Goal: Task Accomplishment & Management: Manage account settings

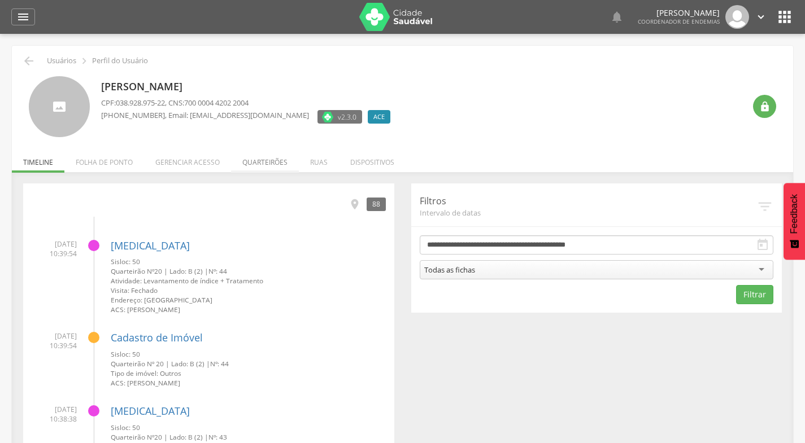
click at [269, 164] on li "Quarteirões" at bounding box center [265, 159] width 68 height 27
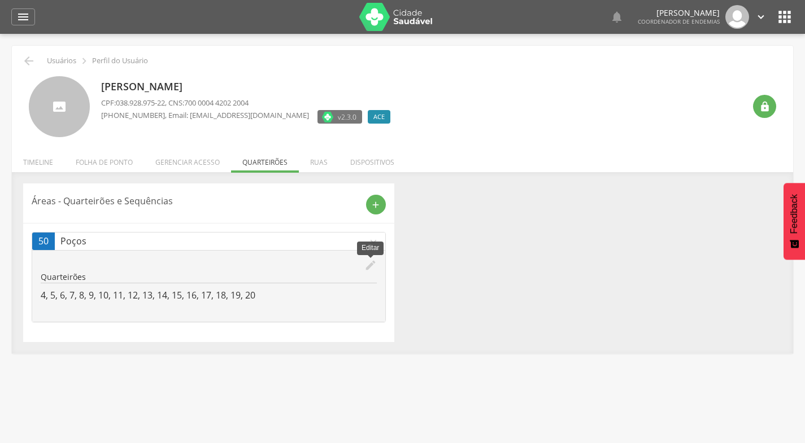
click at [367, 269] on icon "edit" at bounding box center [370, 265] width 12 height 12
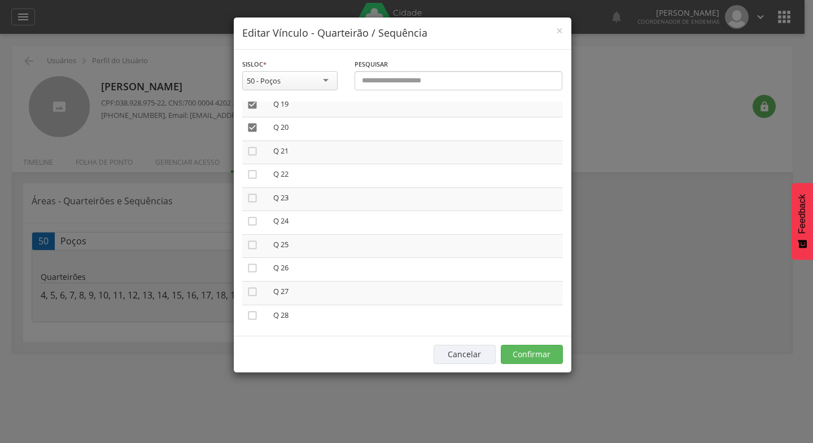
scroll to position [462, 0]
drag, startPoint x: 256, startPoint y: 141, endPoint x: 251, endPoint y: 152, distance: 11.6
click at [255, 141] on icon "" at bounding box center [252, 141] width 11 height 11
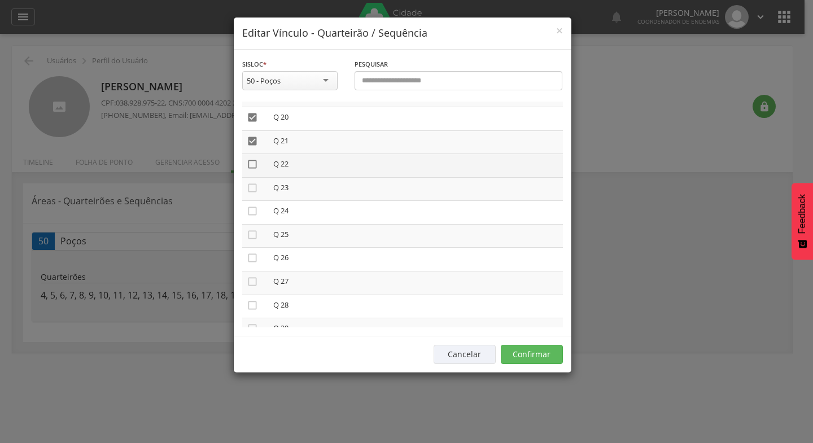
click at [251, 164] on icon "" at bounding box center [252, 164] width 11 height 11
click at [252, 186] on icon "" at bounding box center [252, 187] width 11 height 11
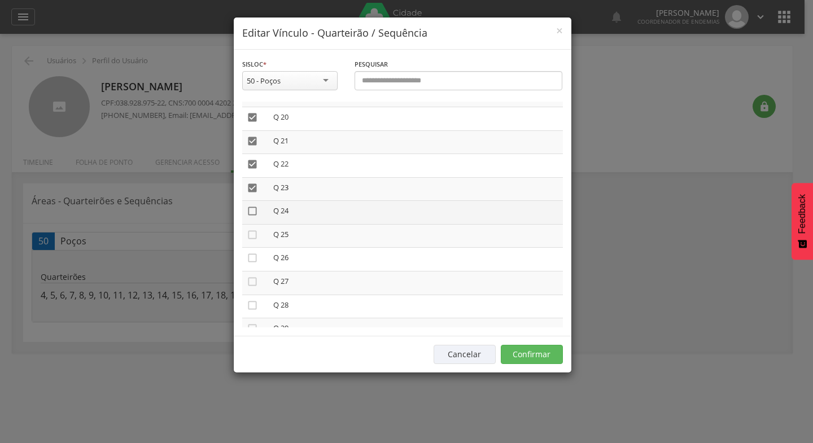
click at [253, 210] on icon "" at bounding box center [252, 211] width 11 height 11
click at [252, 237] on icon "" at bounding box center [252, 234] width 11 height 11
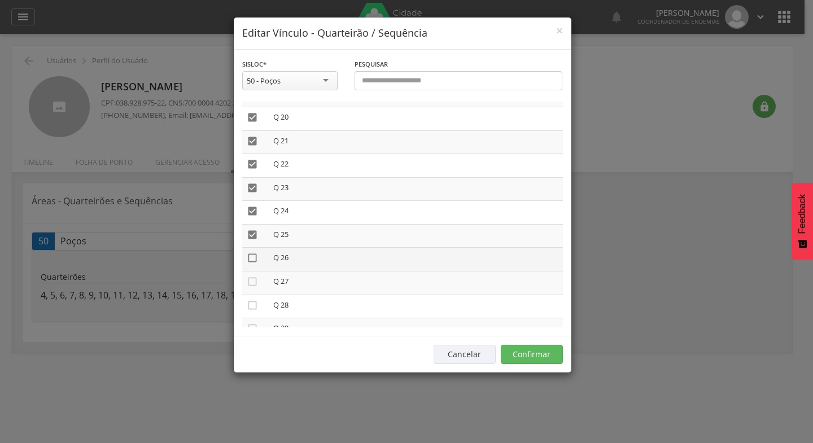
click at [252, 259] on icon "" at bounding box center [252, 257] width 11 height 11
click at [251, 282] on icon "" at bounding box center [252, 281] width 11 height 11
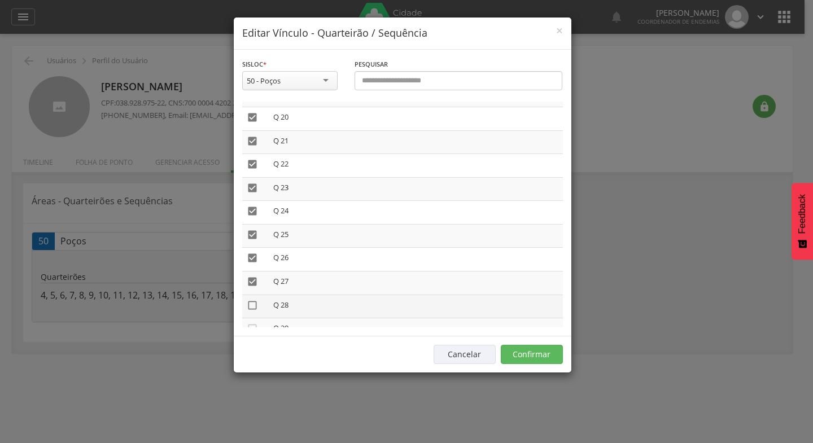
click at [254, 304] on icon "" at bounding box center [252, 305] width 11 height 11
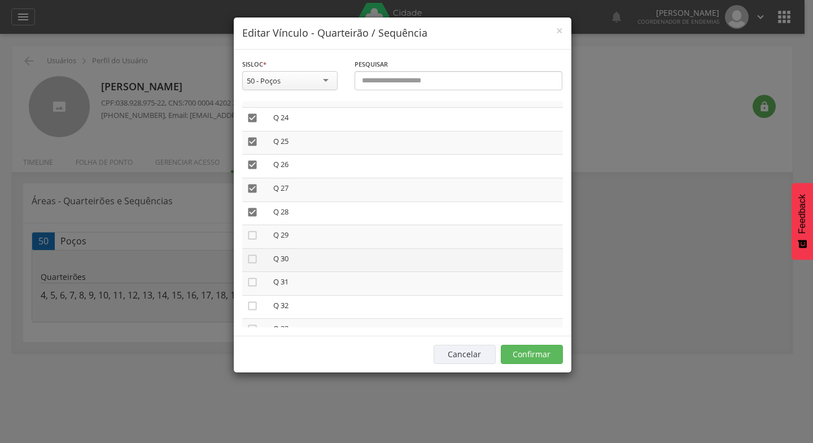
scroll to position [575, 0]
click at [251, 214] on icon "" at bounding box center [252, 215] width 11 height 11
click at [254, 241] on icon "" at bounding box center [252, 239] width 11 height 11
click at [252, 264] on icon "" at bounding box center [252, 262] width 11 height 11
click at [252, 287] on icon "" at bounding box center [252, 286] width 11 height 11
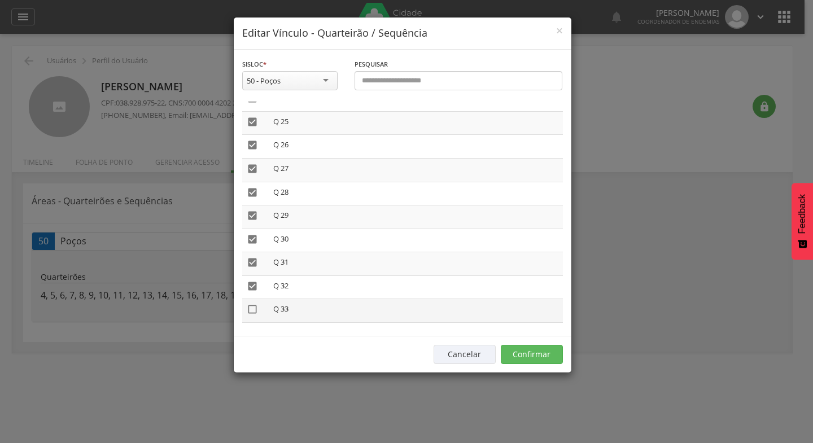
click at [254, 308] on icon "" at bounding box center [252, 309] width 11 height 11
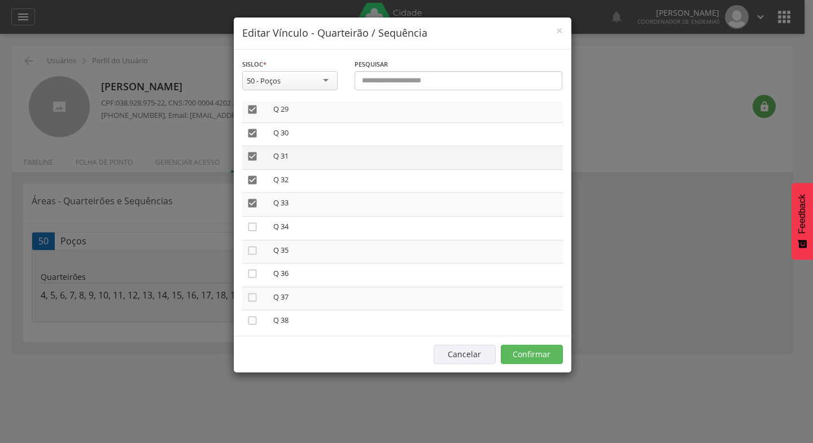
scroll to position [688, 0]
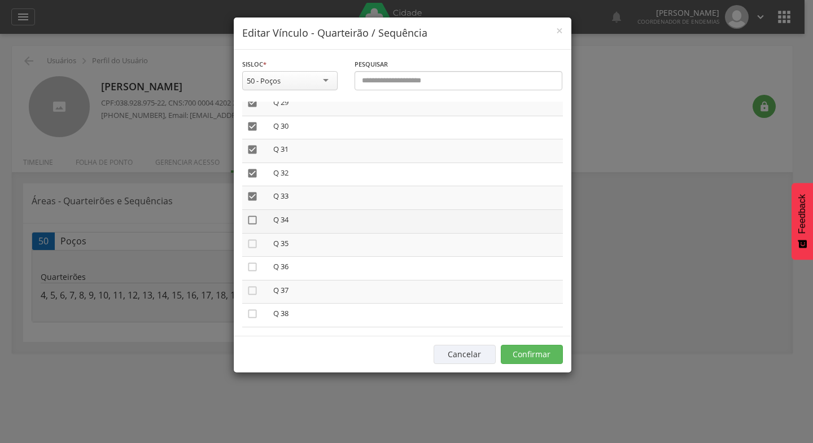
click at [252, 221] on icon "" at bounding box center [252, 220] width 11 height 11
click at [250, 243] on icon "" at bounding box center [252, 243] width 11 height 11
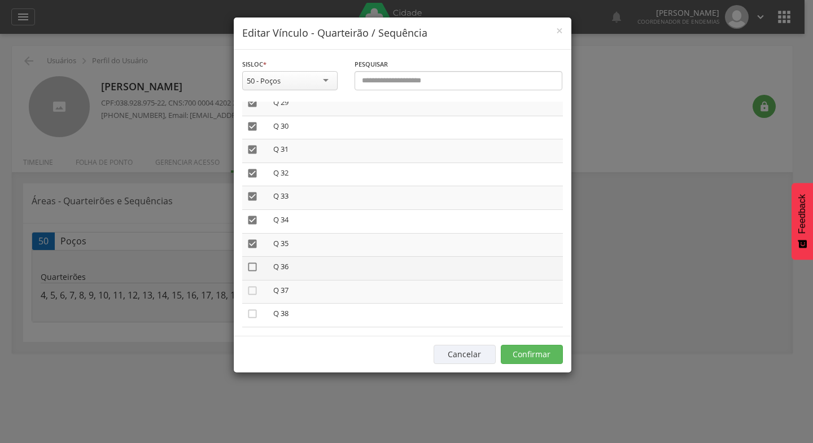
click at [251, 267] on icon "" at bounding box center [252, 266] width 11 height 11
click at [253, 289] on icon "" at bounding box center [252, 290] width 11 height 11
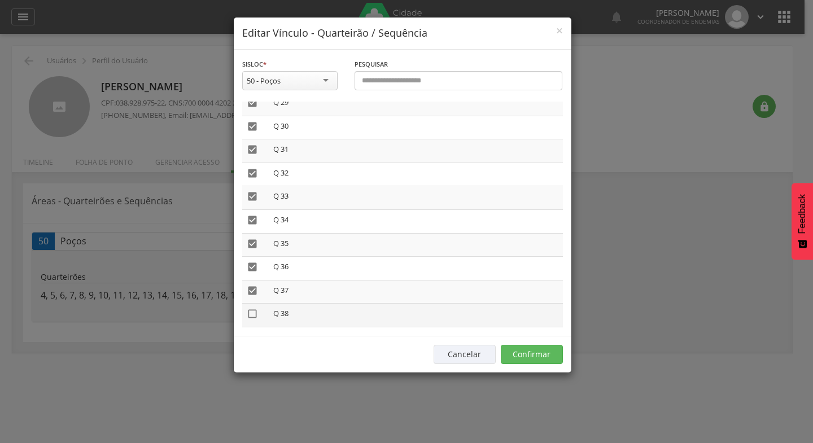
click at [251, 312] on icon "" at bounding box center [252, 313] width 11 height 11
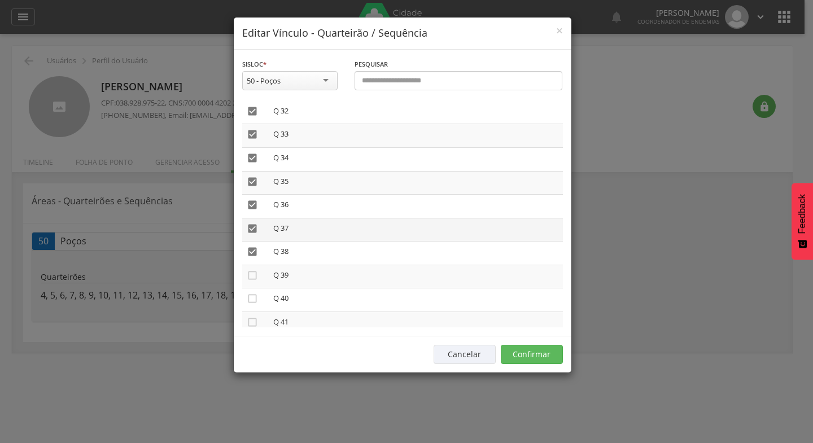
scroll to position [801, 0]
click at [251, 225] on icon "" at bounding box center [252, 224] width 11 height 11
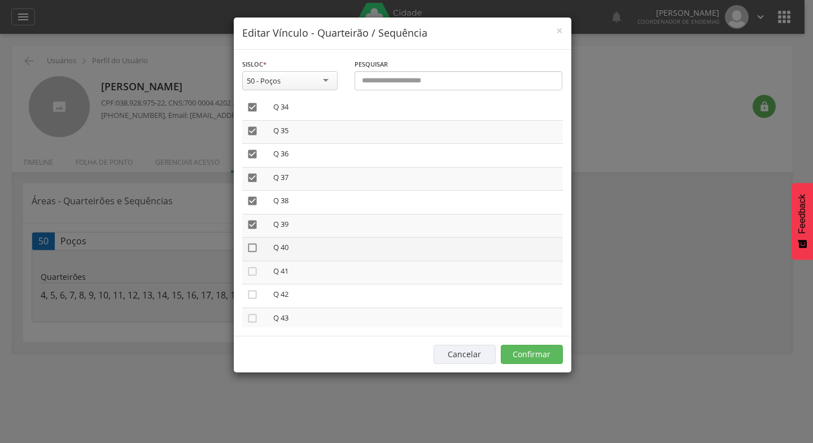
click at [253, 246] on icon "" at bounding box center [252, 247] width 11 height 11
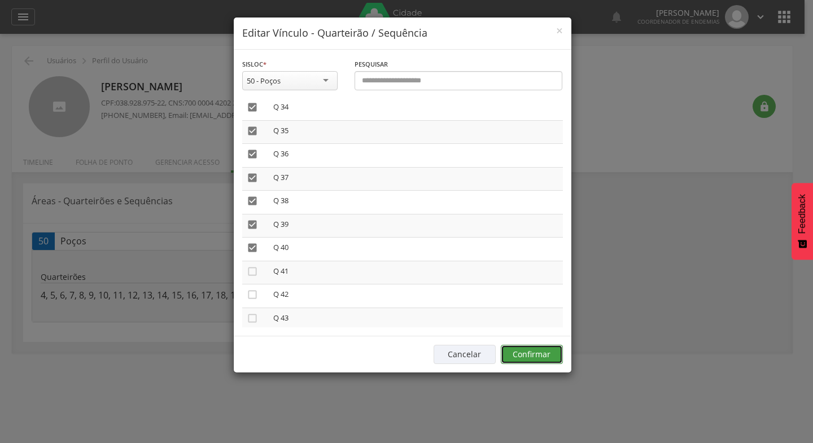
click at [530, 351] on button "Confirmar" at bounding box center [532, 354] width 62 height 19
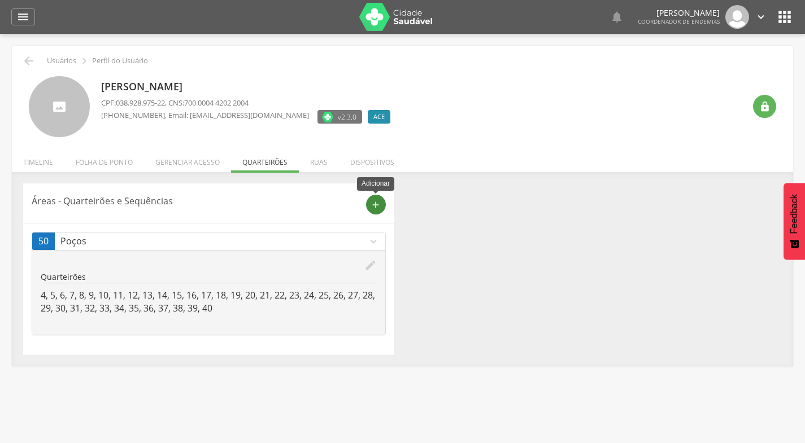
click at [381, 206] on div "add" at bounding box center [376, 205] width 20 height 20
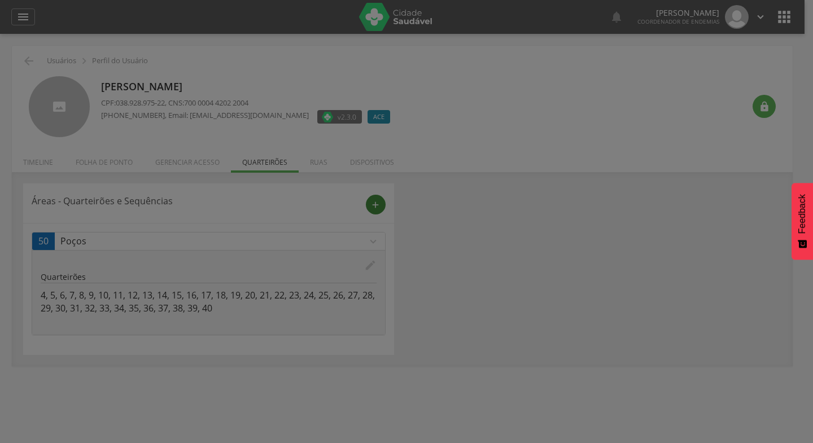
scroll to position [0, 0]
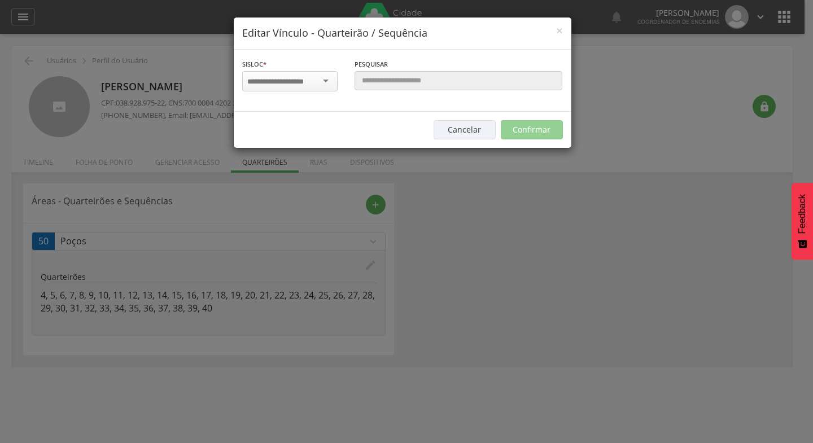
click at [512, 200] on div "× Editar Vínculo - Quarteirão / Sequência Sisloc * 1 - [GEOGRAPHIC_DATA] 2 - [G…" at bounding box center [406, 221] width 813 height 443
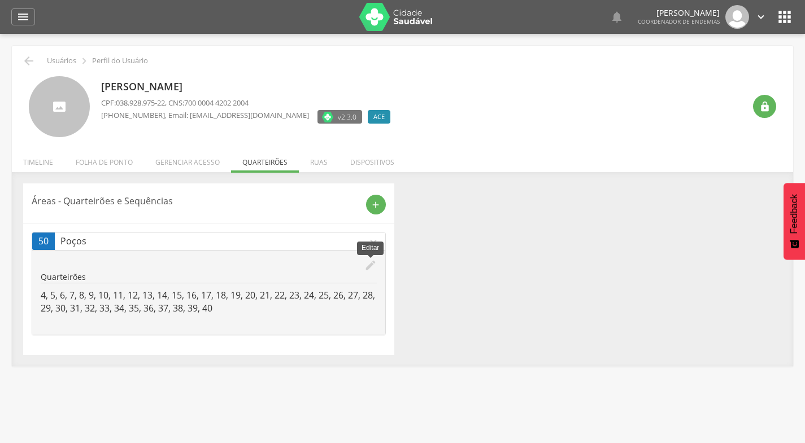
click at [370, 262] on icon "edit" at bounding box center [370, 265] width 12 height 12
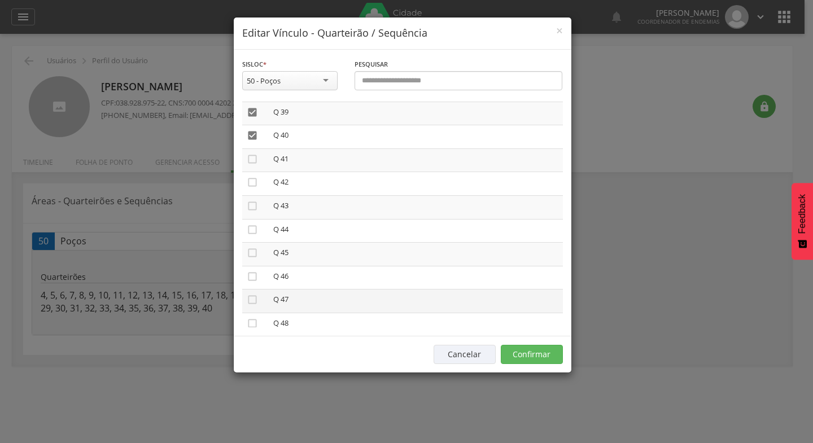
scroll to position [903, 0]
click at [249, 169] on icon "" at bounding box center [252, 168] width 11 height 11
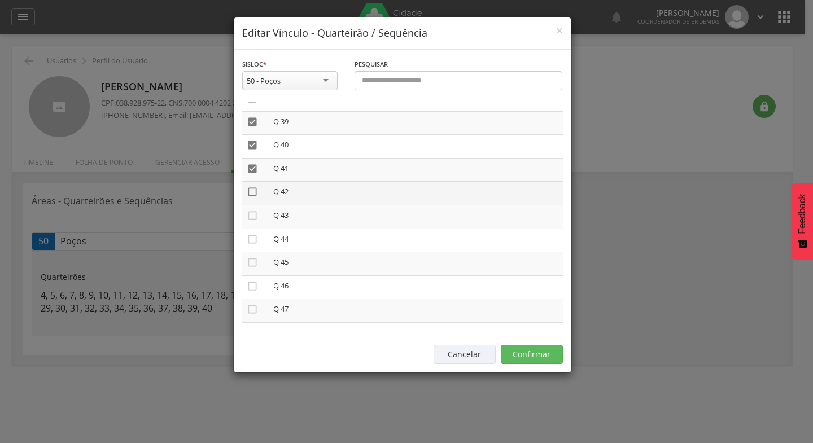
click at [255, 194] on icon "" at bounding box center [252, 191] width 11 height 11
click at [254, 216] on icon "" at bounding box center [252, 215] width 11 height 11
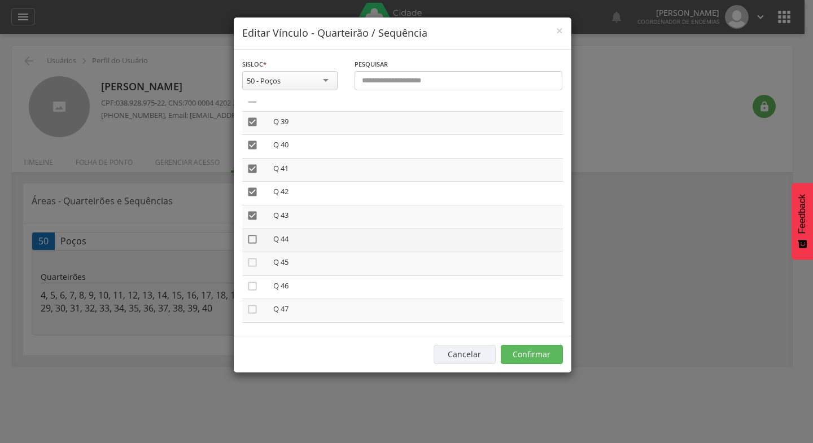
click at [250, 239] on icon "" at bounding box center [252, 239] width 11 height 11
click at [254, 263] on icon "" at bounding box center [252, 262] width 11 height 11
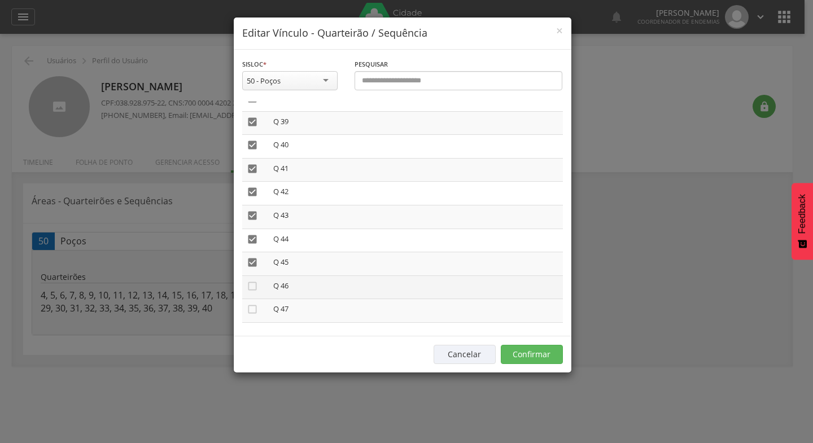
drag, startPoint x: 252, startPoint y: 285, endPoint x: 252, endPoint y: 296, distance: 10.7
click at [252, 286] on icon "" at bounding box center [252, 286] width 11 height 11
click at [254, 311] on icon "" at bounding box center [252, 309] width 11 height 11
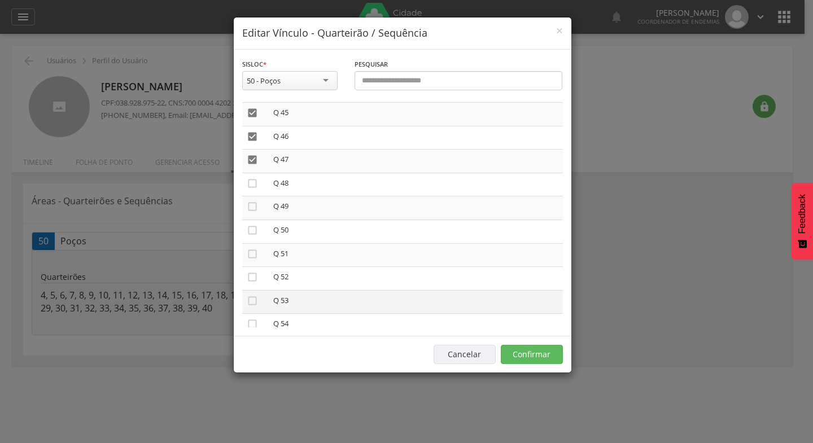
scroll to position [1073, 0]
click at [252, 163] on icon "" at bounding box center [252, 163] width 11 height 11
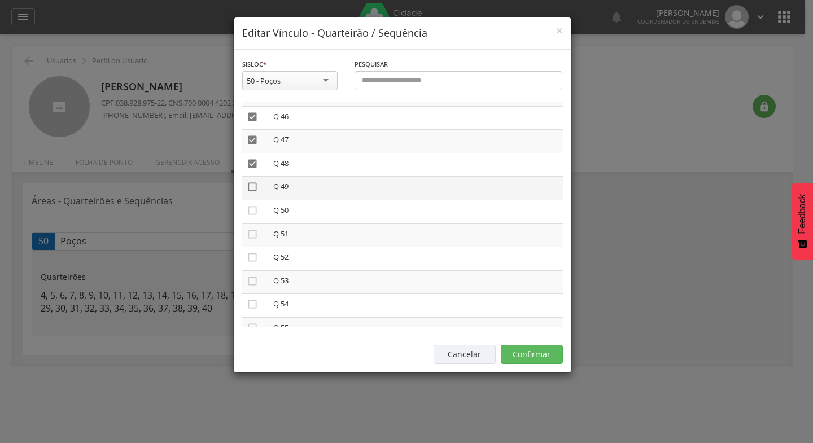
click at [254, 187] on icon "" at bounding box center [252, 186] width 11 height 11
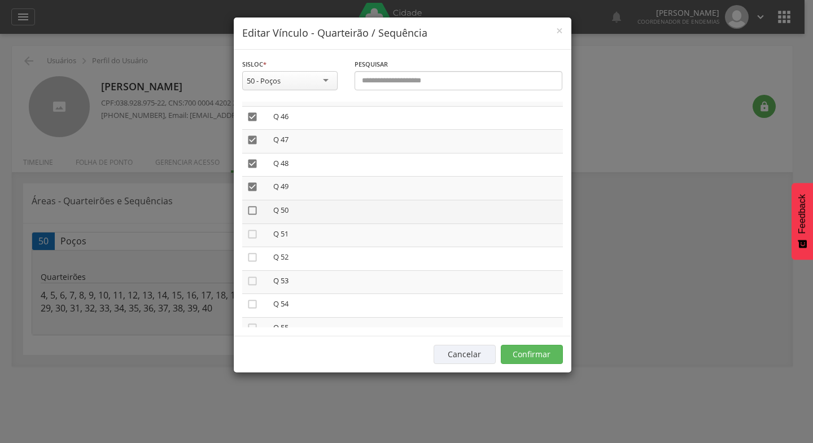
click at [254, 213] on icon "" at bounding box center [252, 210] width 11 height 11
click at [252, 232] on icon "" at bounding box center [252, 234] width 11 height 11
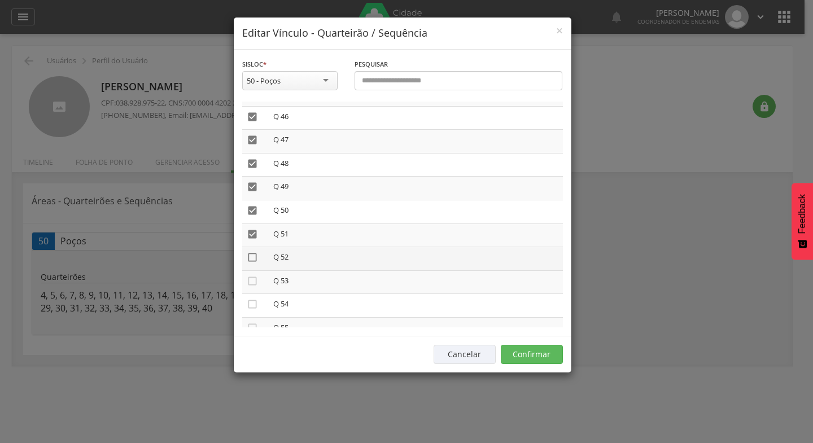
click at [251, 259] on icon "" at bounding box center [252, 257] width 11 height 11
click at [254, 284] on icon "" at bounding box center [252, 281] width 11 height 11
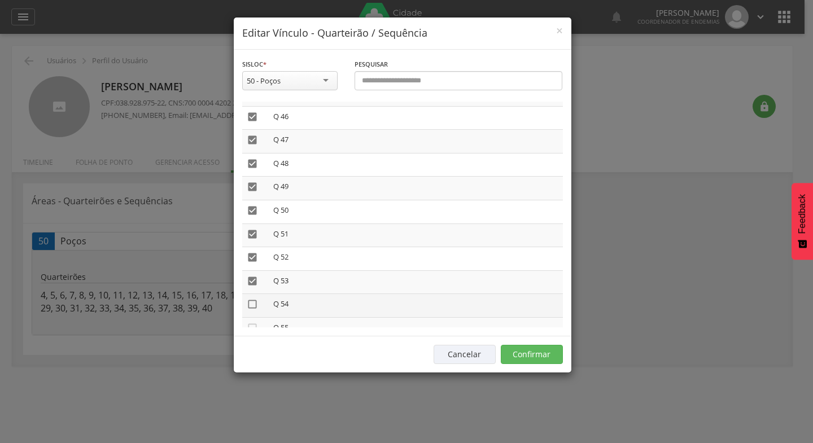
click at [254, 305] on icon "" at bounding box center [252, 304] width 11 height 11
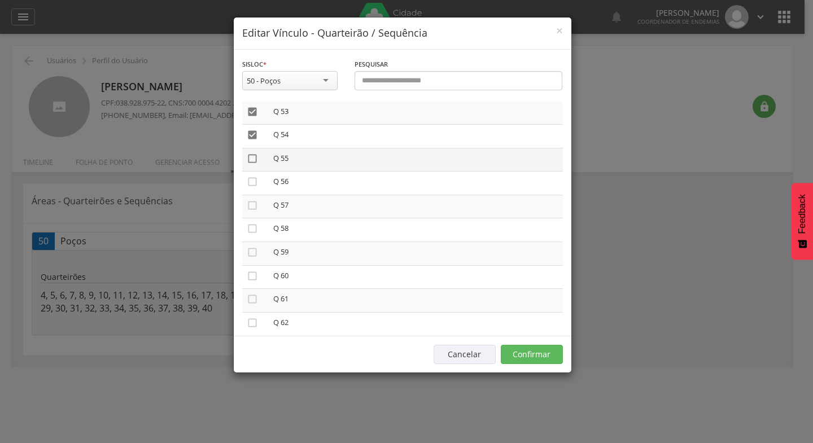
click at [252, 157] on icon "" at bounding box center [252, 158] width 11 height 11
click at [254, 184] on icon "" at bounding box center [252, 181] width 11 height 11
click at [254, 206] on icon "" at bounding box center [252, 205] width 11 height 11
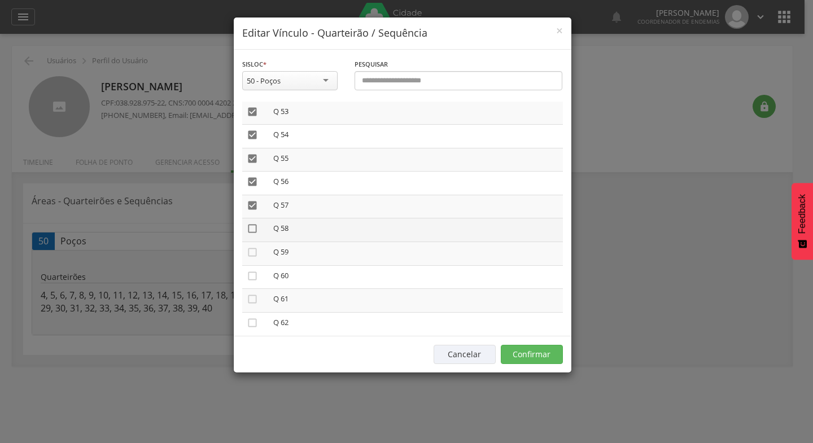
click at [250, 230] on icon "" at bounding box center [252, 228] width 11 height 11
click at [256, 252] on icon "" at bounding box center [252, 252] width 11 height 11
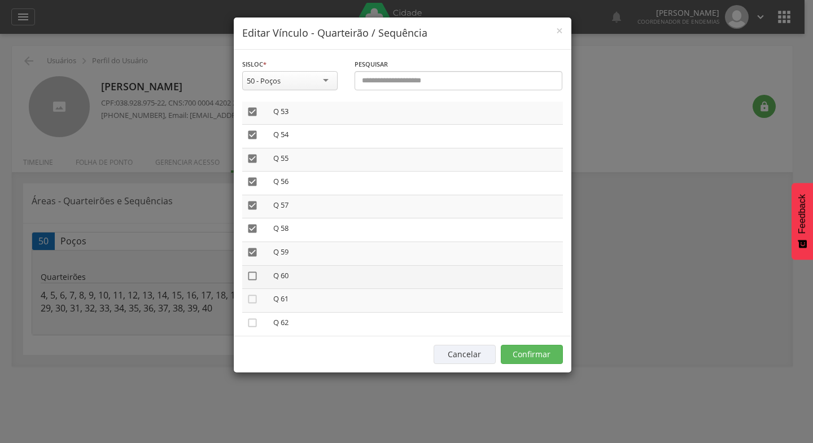
click at [254, 273] on icon "" at bounding box center [252, 275] width 11 height 11
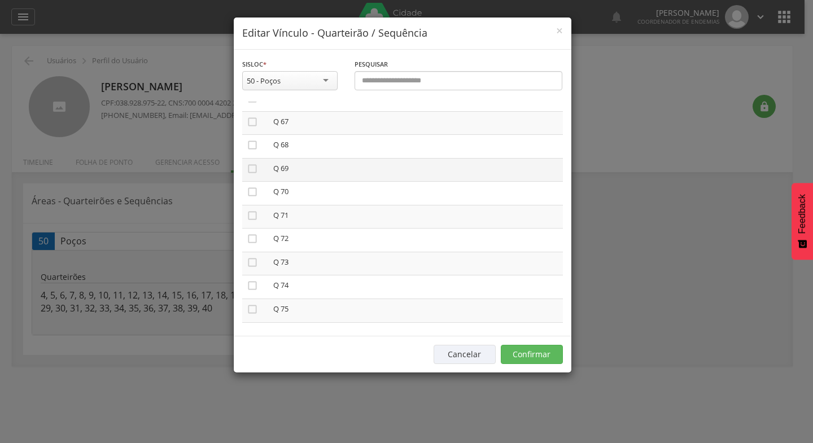
scroll to position [1581, 0]
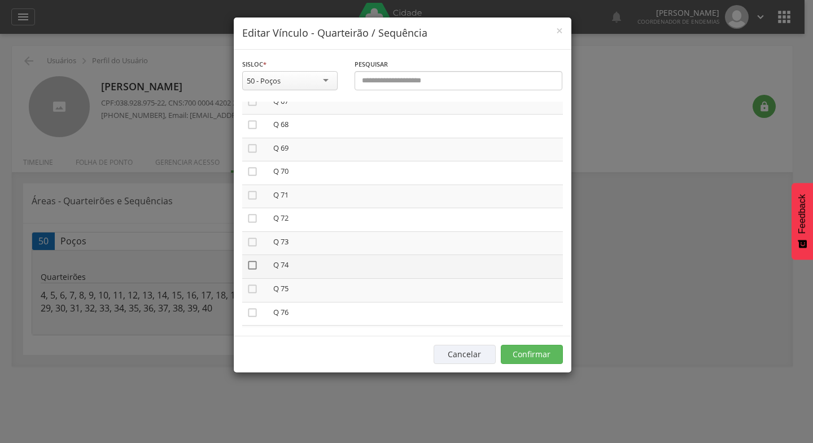
click at [253, 265] on icon "" at bounding box center [252, 265] width 11 height 11
click at [252, 243] on icon "" at bounding box center [252, 242] width 11 height 11
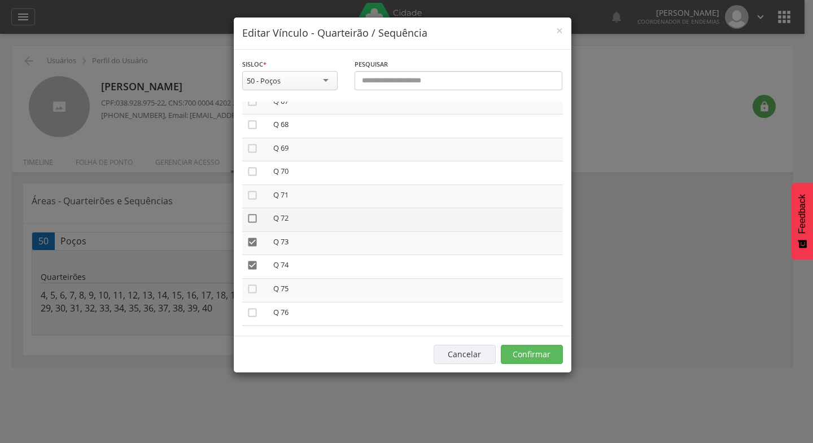
click at [253, 219] on icon "" at bounding box center [252, 218] width 11 height 11
click at [254, 197] on icon "" at bounding box center [252, 195] width 11 height 11
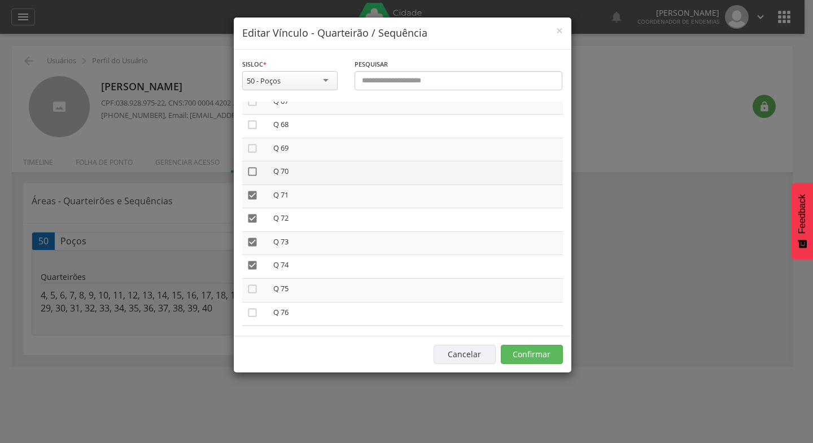
click at [253, 169] on icon "" at bounding box center [252, 171] width 11 height 11
click at [253, 146] on icon "" at bounding box center [252, 148] width 11 height 11
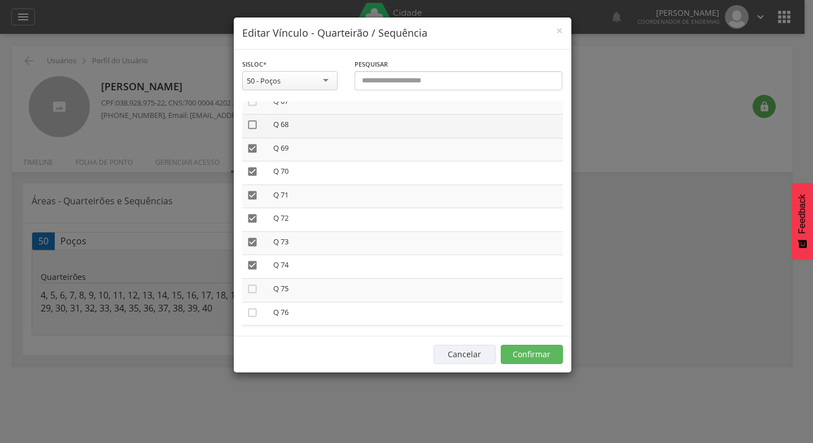
click at [255, 124] on icon "" at bounding box center [252, 124] width 11 height 11
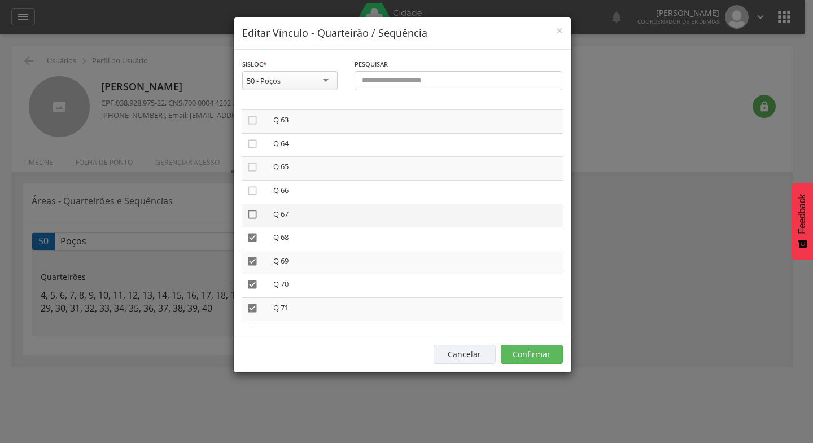
click at [250, 213] on icon "" at bounding box center [252, 214] width 11 height 11
click at [250, 189] on icon "" at bounding box center [252, 190] width 11 height 11
drag, startPoint x: 251, startPoint y: 168, endPoint x: 254, endPoint y: 157, distance: 11.0
click at [252, 167] on icon "" at bounding box center [252, 166] width 11 height 11
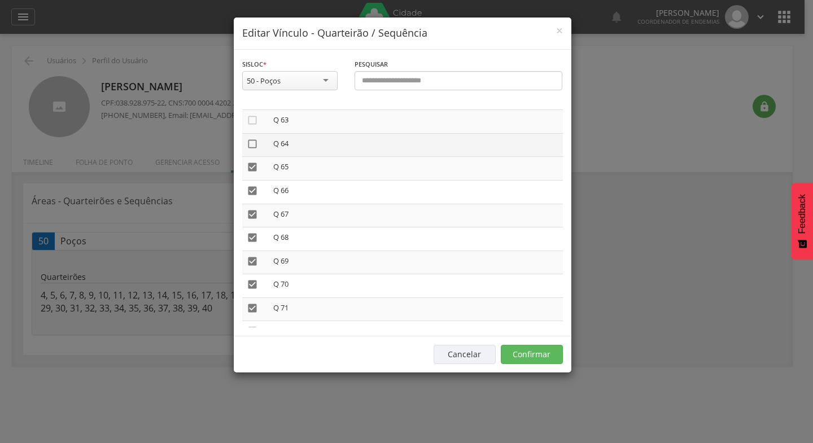
click at [255, 144] on icon "" at bounding box center [252, 143] width 11 height 11
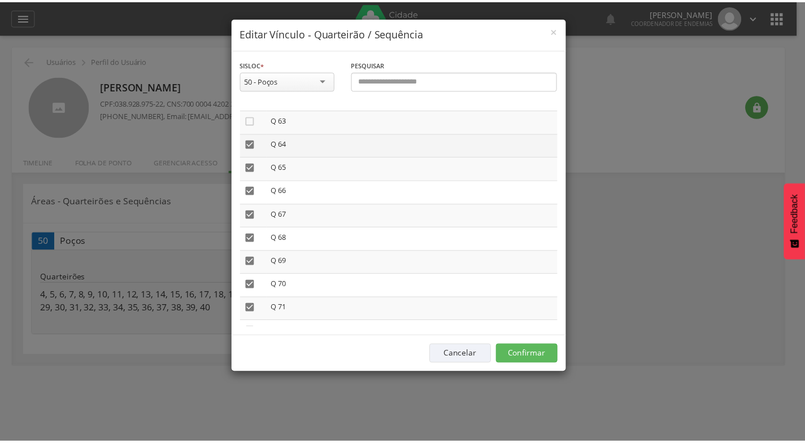
scroll to position [1412, 0]
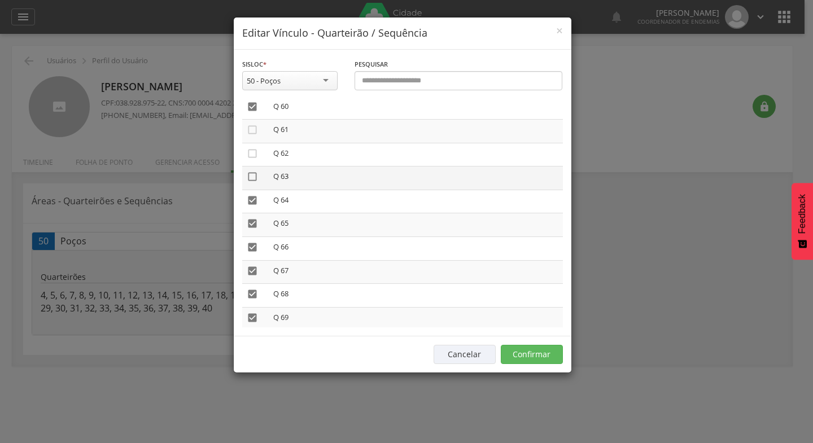
click at [250, 176] on icon "" at bounding box center [252, 176] width 11 height 11
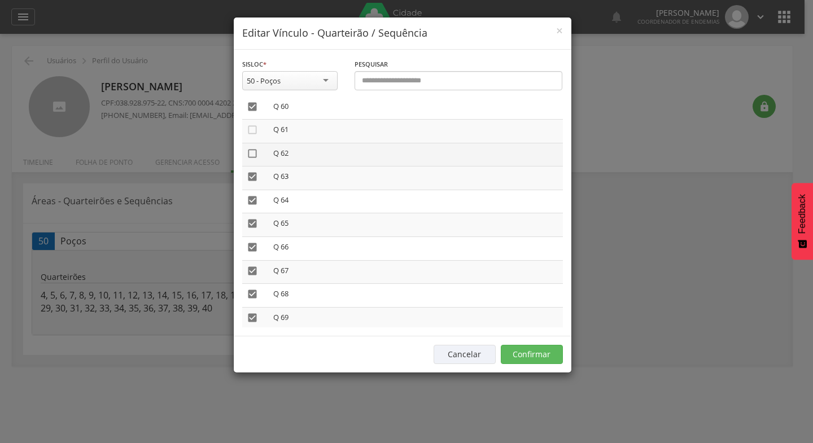
click at [252, 152] on icon "" at bounding box center [252, 153] width 11 height 11
click at [252, 130] on icon "" at bounding box center [252, 129] width 11 height 11
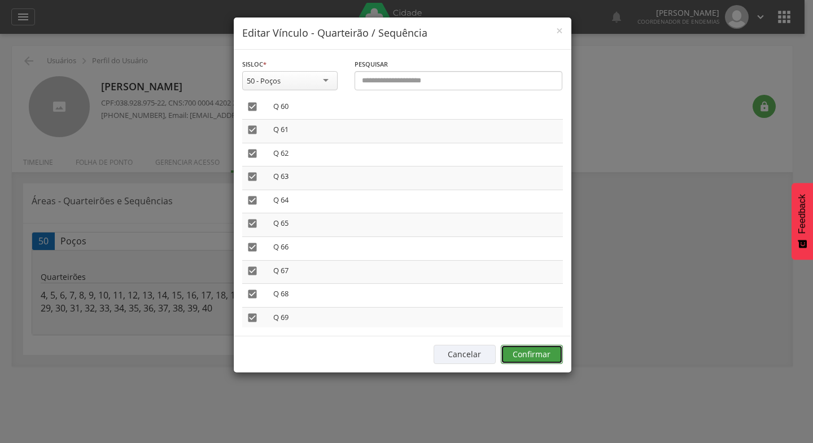
click at [521, 352] on button "Confirmar" at bounding box center [532, 354] width 62 height 19
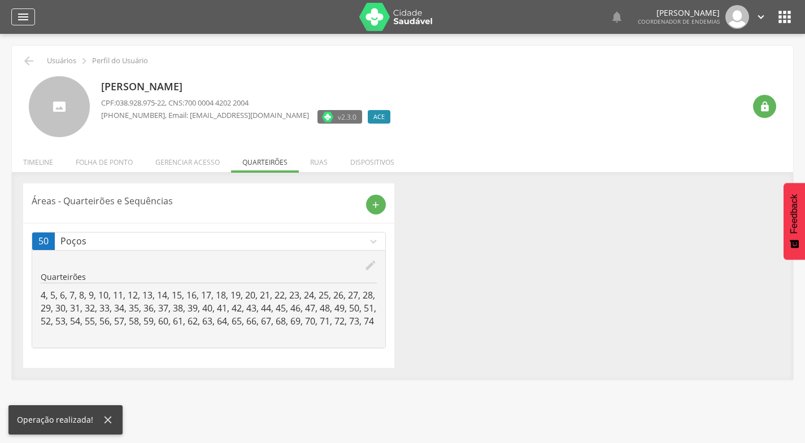
click at [23, 16] on icon "" at bounding box center [23, 17] width 14 height 14
click at [256, 58] on div " Usuários  Perfil do Usuário" at bounding box center [402, 61] width 764 height 14
click at [758, 16] on icon "" at bounding box center [760, 17] width 12 height 12
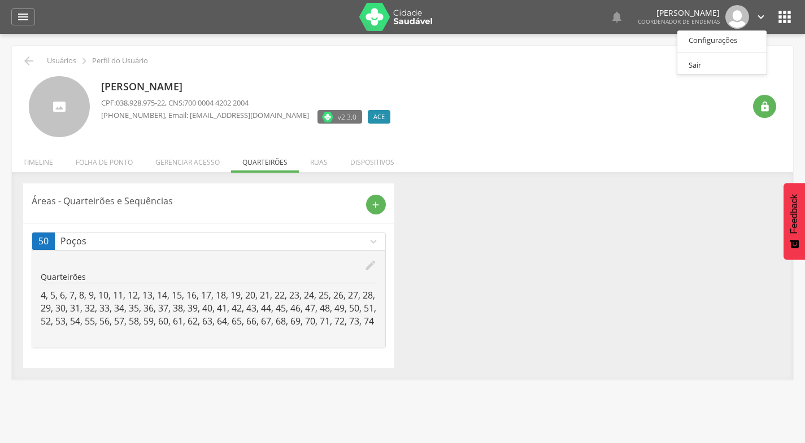
click at [663, 114] on div "[PERSON_NAME] CPF: 038.928.975-22 , CNS: 700 0004 4202 2004 [PHONE_NUMBER] , Em…" at bounding box center [422, 107] width 643 height 62
click at [20, 15] on icon "" at bounding box center [23, 17] width 14 height 14
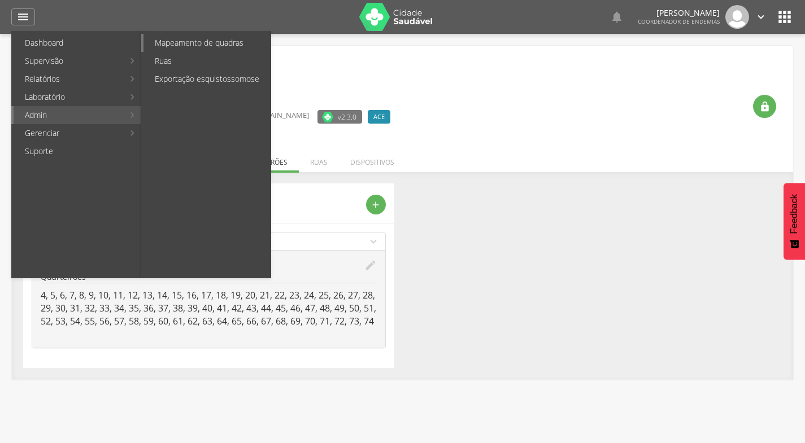
click at [173, 38] on link "Mapeamento de quadras" at bounding box center [206, 43] width 127 height 18
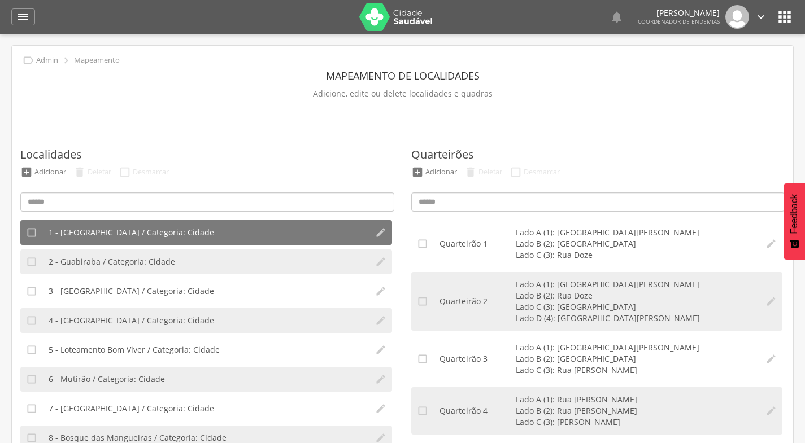
click at [757, 16] on icon "" at bounding box center [760, 17] width 12 height 12
click at [24, 17] on icon "" at bounding box center [23, 17] width 14 height 14
click at [763, 18] on icon "" at bounding box center [760, 17] width 12 height 12
click at [705, 66] on link "Sair" at bounding box center [721, 65] width 89 height 14
